Goal: Information Seeking & Learning: Learn about a topic

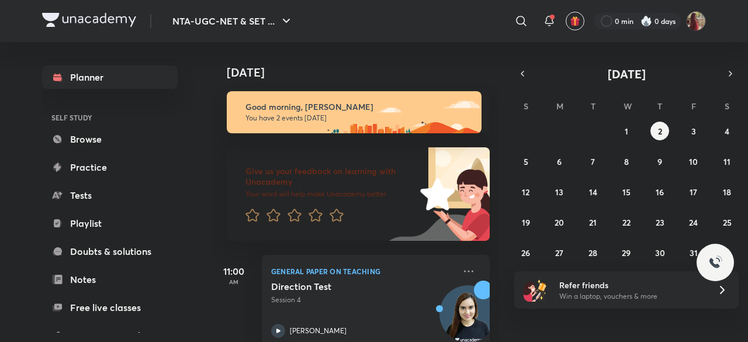
scroll to position [135, 0]
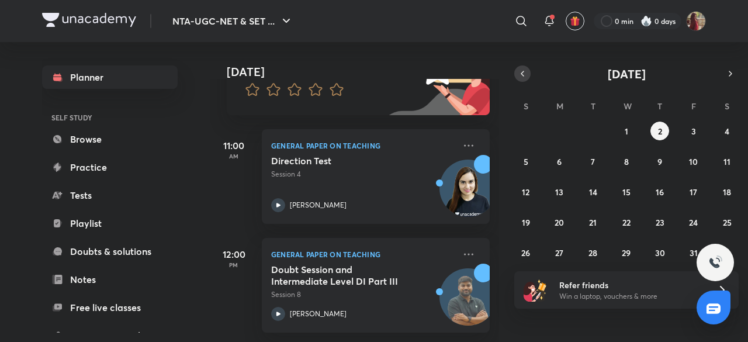
click at [516, 73] on button "button" at bounding box center [523, 73] width 16 height 16
click at [519, 67] on button "button" at bounding box center [523, 73] width 16 height 16
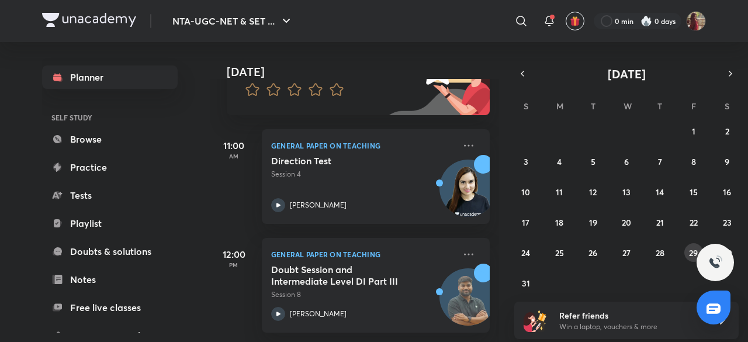
click at [688, 249] on button "29" at bounding box center [694, 252] width 19 height 19
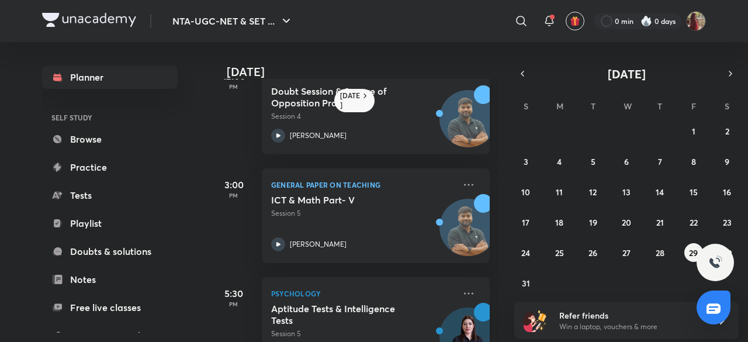
scroll to position [300, 0]
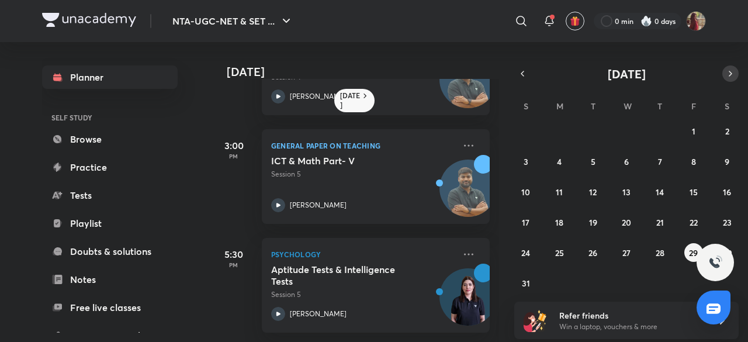
click at [726, 70] on button "button" at bounding box center [731, 73] width 16 height 16
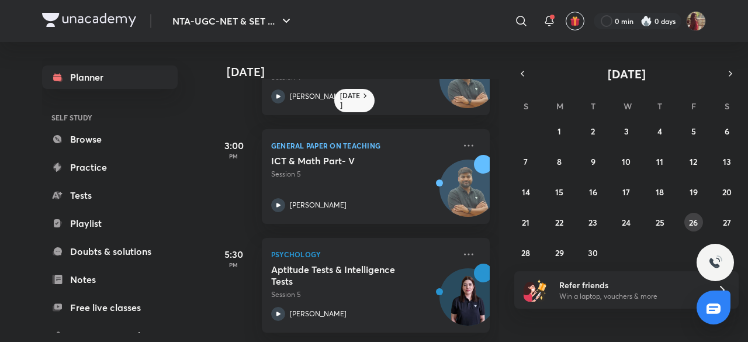
click at [696, 217] on abbr "26" at bounding box center [693, 222] width 9 height 11
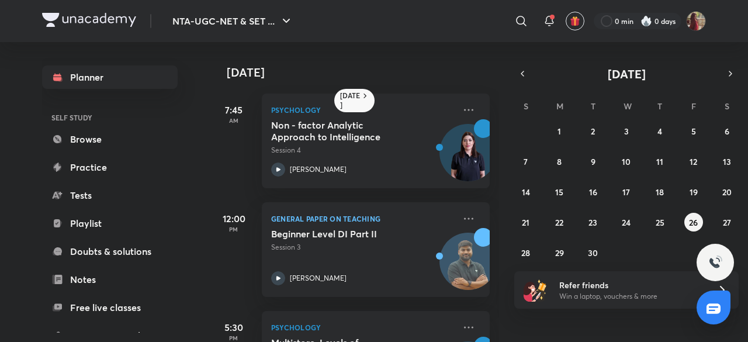
scroll to position [82, 0]
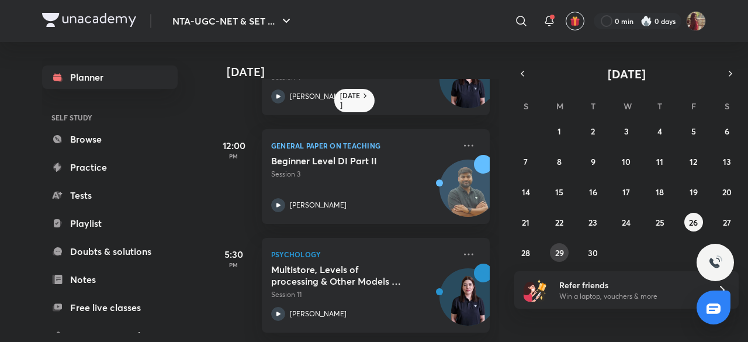
click at [565, 249] on button "29" at bounding box center [559, 252] width 19 height 19
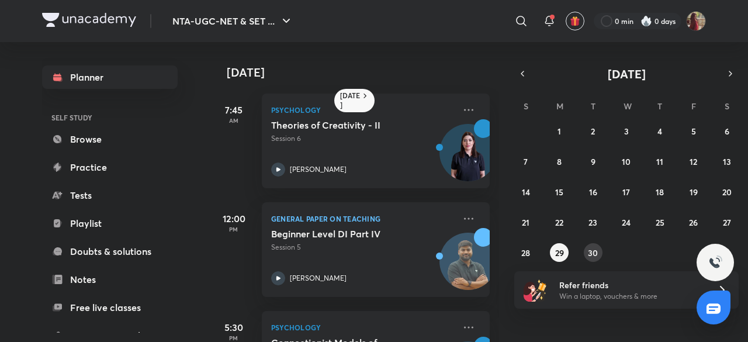
click at [591, 256] on abbr "30" at bounding box center [593, 252] width 10 height 11
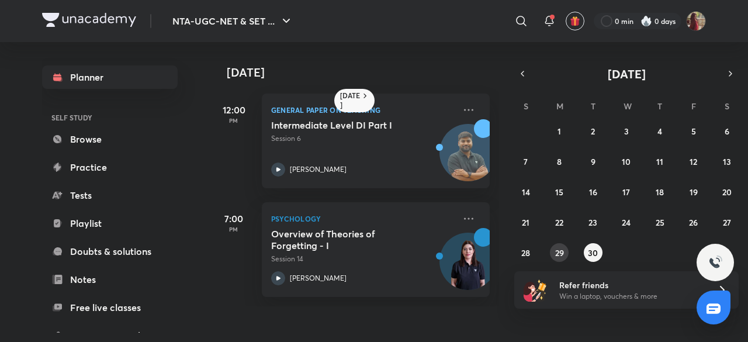
click at [564, 253] on abbr "29" at bounding box center [560, 252] width 9 height 11
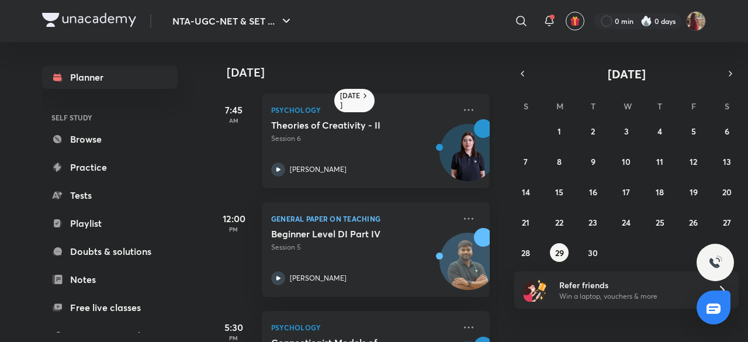
click at [280, 171] on icon at bounding box center [278, 170] width 14 height 14
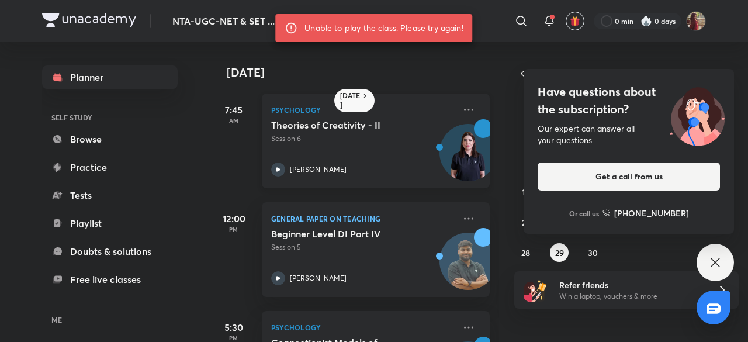
click at [290, 180] on div "Psychology Theories of Creativity - II Session 6 Hafsa Malik" at bounding box center [376, 141] width 228 height 95
click at [271, 168] on div "Psychology Theories of Creativity - II Session 6 Hafsa Malik" at bounding box center [376, 141] width 228 height 95
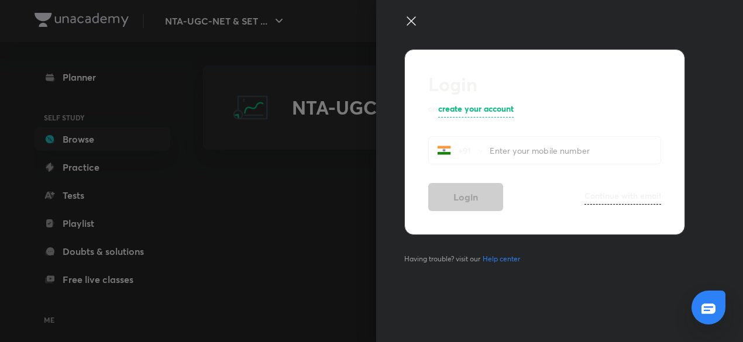
click at [516, 150] on input "tel" at bounding box center [574, 151] width 171 height 24
click at [405, 18] on icon at bounding box center [411, 21] width 14 height 14
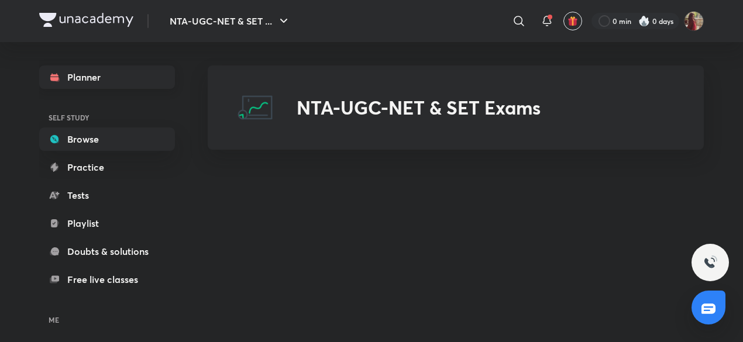
click at [73, 75] on link "Planner" at bounding box center [107, 76] width 136 height 23
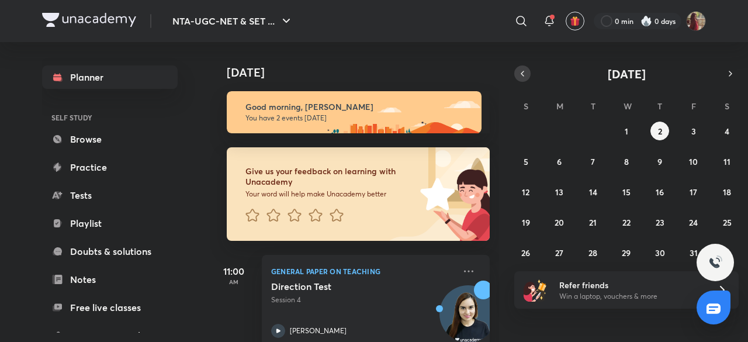
click at [521, 80] on button "button" at bounding box center [523, 73] width 16 height 16
click at [564, 249] on button "29" at bounding box center [559, 252] width 19 height 19
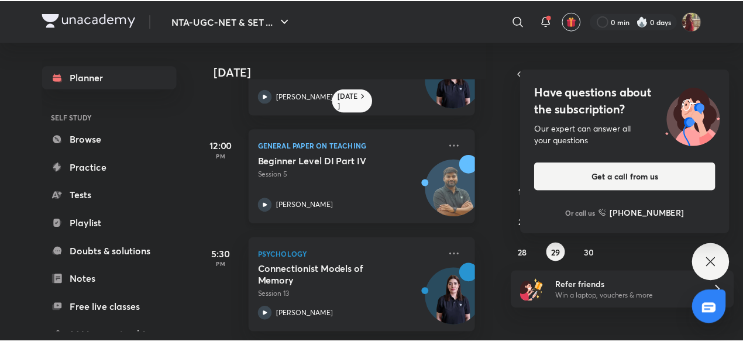
scroll to position [0, 12]
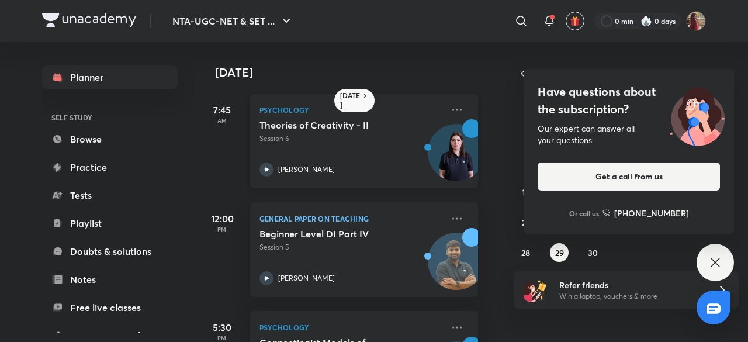
click at [265, 165] on icon at bounding box center [267, 170] width 14 height 14
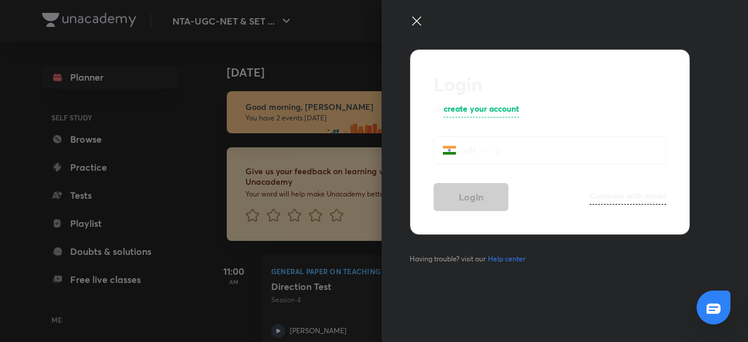
type input "0"
click at [412, 19] on icon at bounding box center [417, 21] width 14 height 14
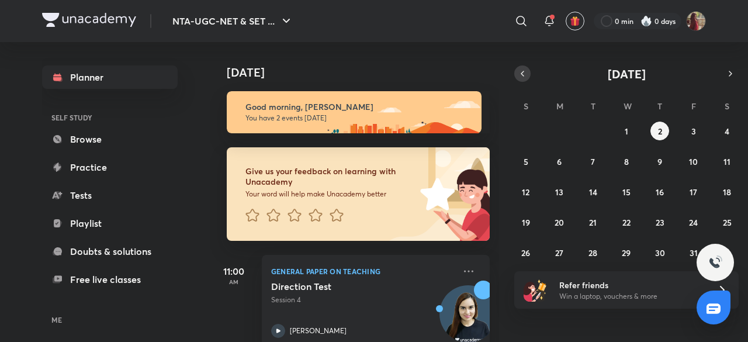
click at [529, 74] on button "button" at bounding box center [523, 73] width 16 height 16
click at [557, 255] on abbr "29" at bounding box center [560, 252] width 9 height 11
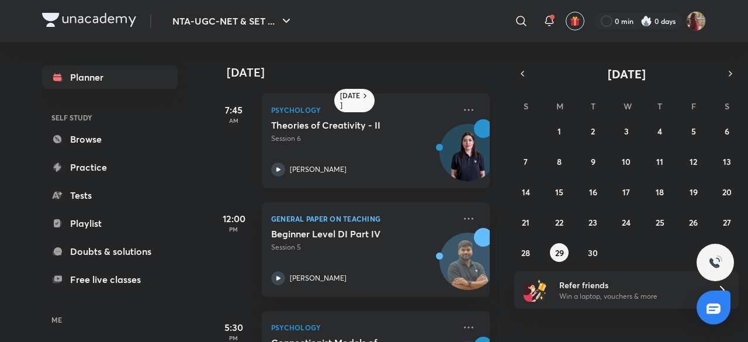
click at [285, 172] on div "[PERSON_NAME]" at bounding box center [363, 170] width 184 height 14
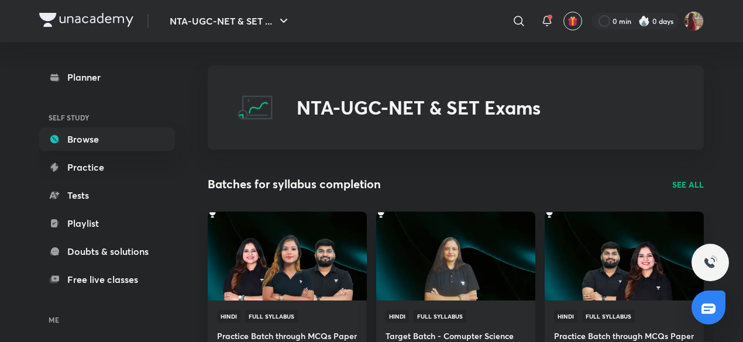
click at [96, 86] on link "Planner" at bounding box center [107, 76] width 136 height 23
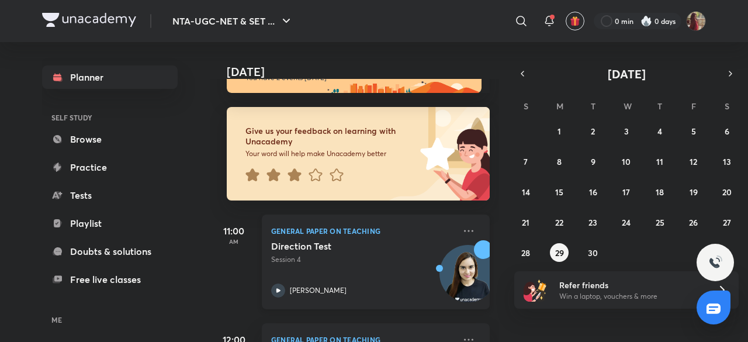
scroll to position [37, 0]
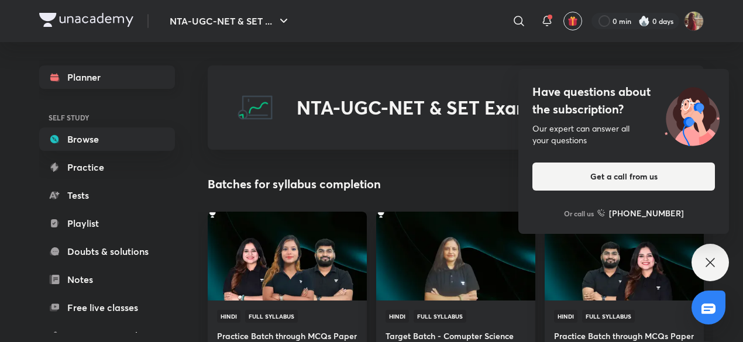
click at [71, 82] on link "Planner" at bounding box center [107, 76] width 136 height 23
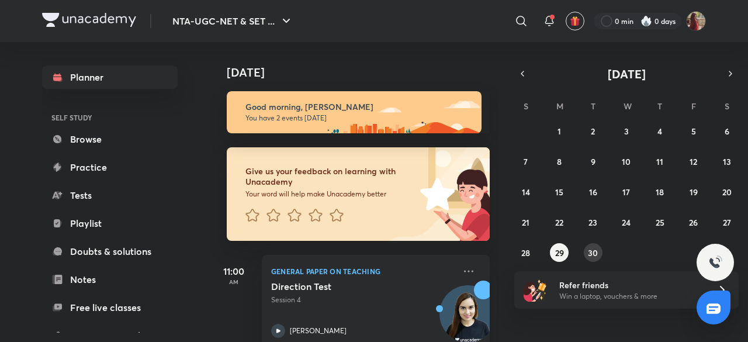
click at [594, 252] on abbr "30" at bounding box center [593, 252] width 10 height 11
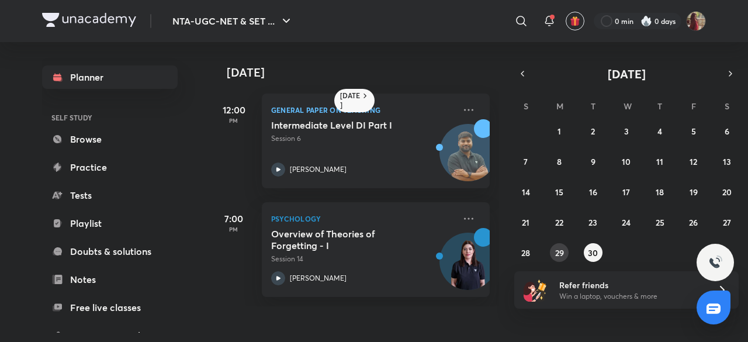
click at [563, 250] on abbr "29" at bounding box center [560, 252] width 9 height 11
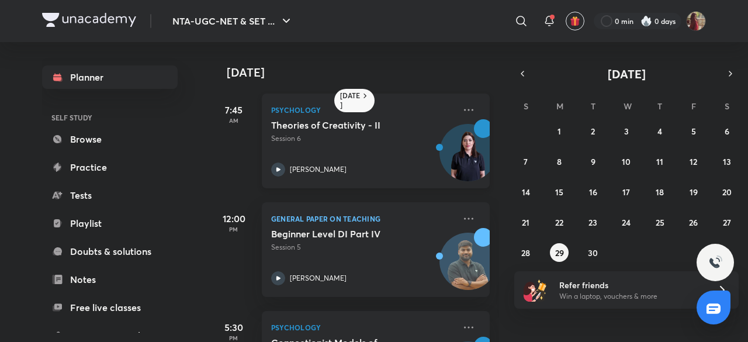
click at [280, 165] on icon at bounding box center [278, 170] width 14 height 14
